Goal: Find specific page/section: Find specific page/section

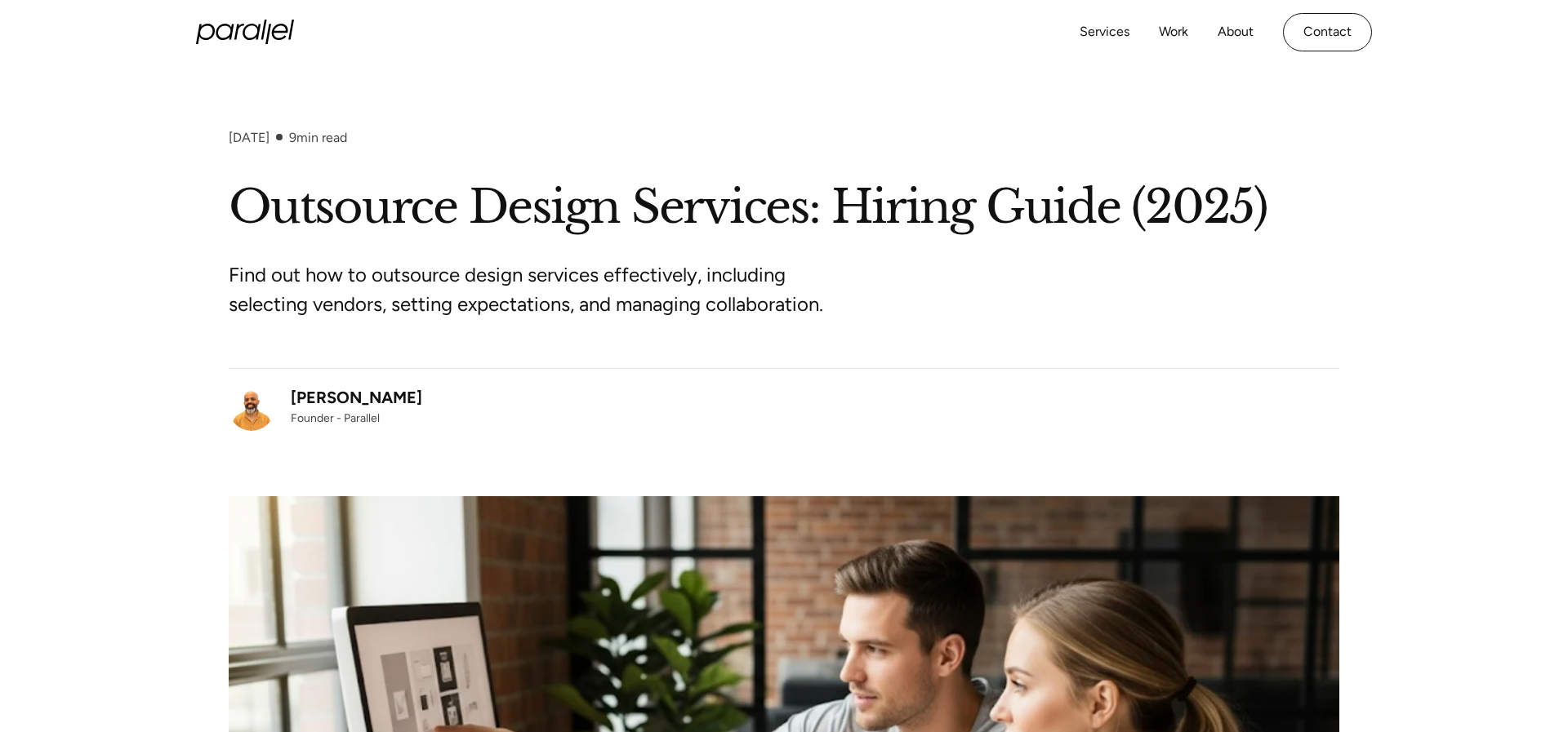
click at [381, 392] on div "[PERSON_NAME]" at bounding box center [356, 396] width 131 height 24
